Goal: Find specific page/section: Locate a particular part of the current website

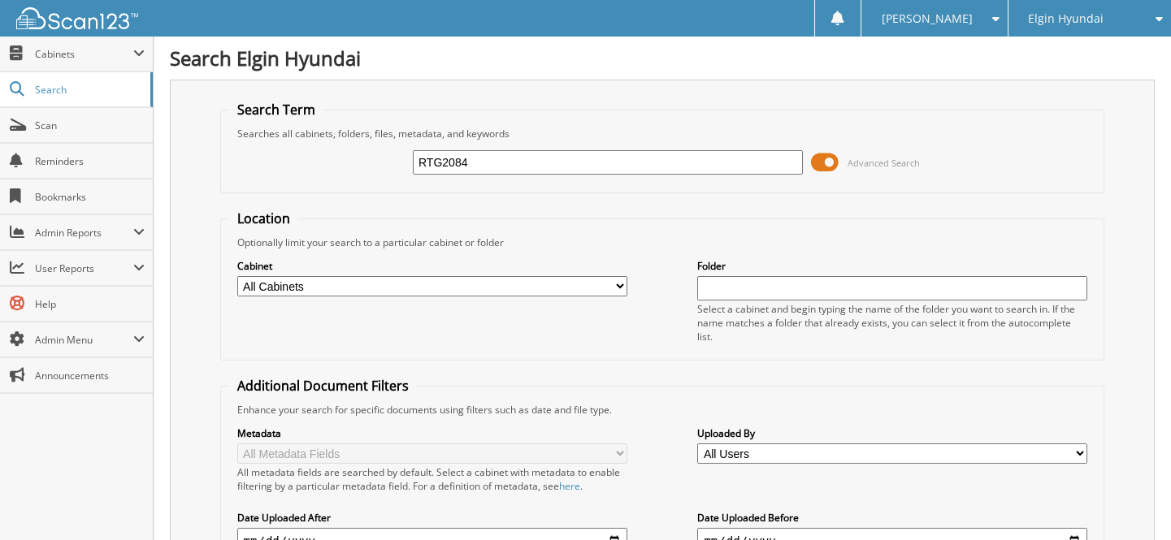
type input "RTG2084"
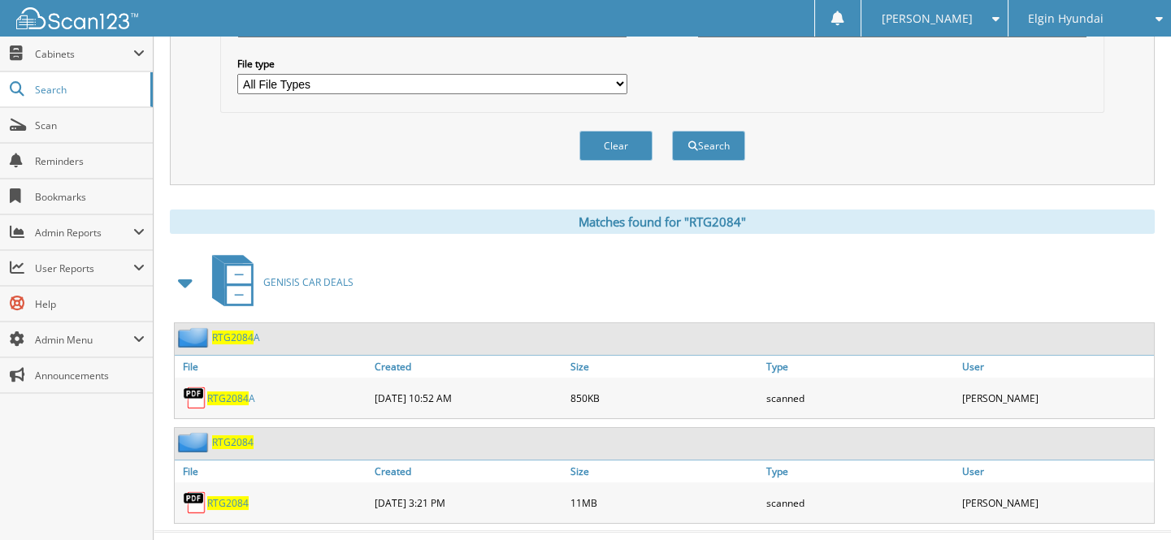
scroll to position [538, 0]
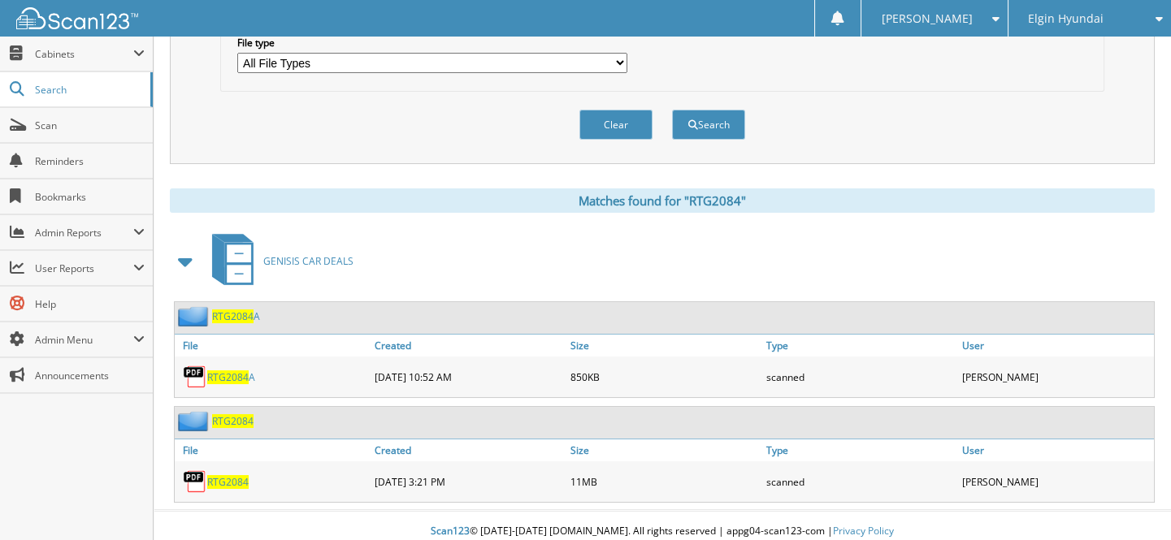
click at [212, 475] on span "RTG2084" at bounding box center [227, 482] width 41 height 14
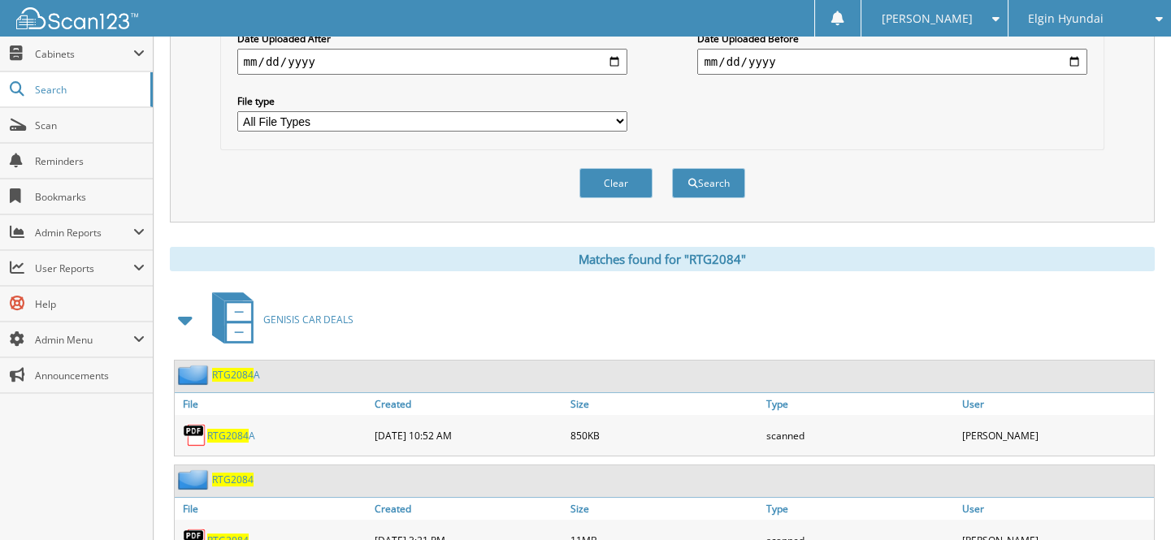
scroll to position [390, 0]
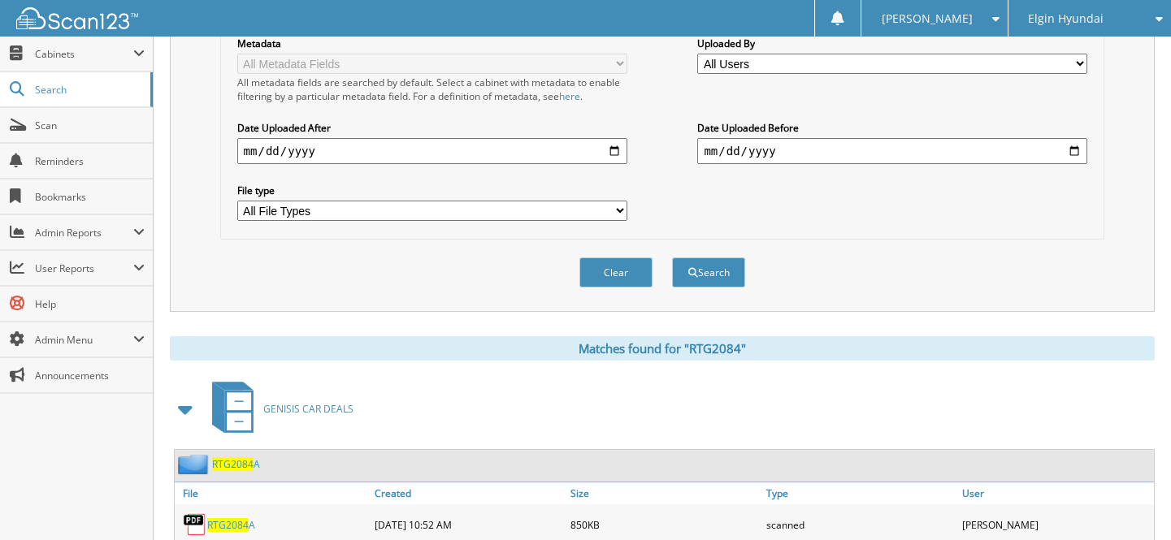
drag, startPoint x: 89, startPoint y: 131, endPoint x: 154, endPoint y: 80, distance: 83.4
click at [91, 129] on link "Scan" at bounding box center [76, 125] width 153 height 35
